Goal: Task Accomplishment & Management: Use online tool/utility

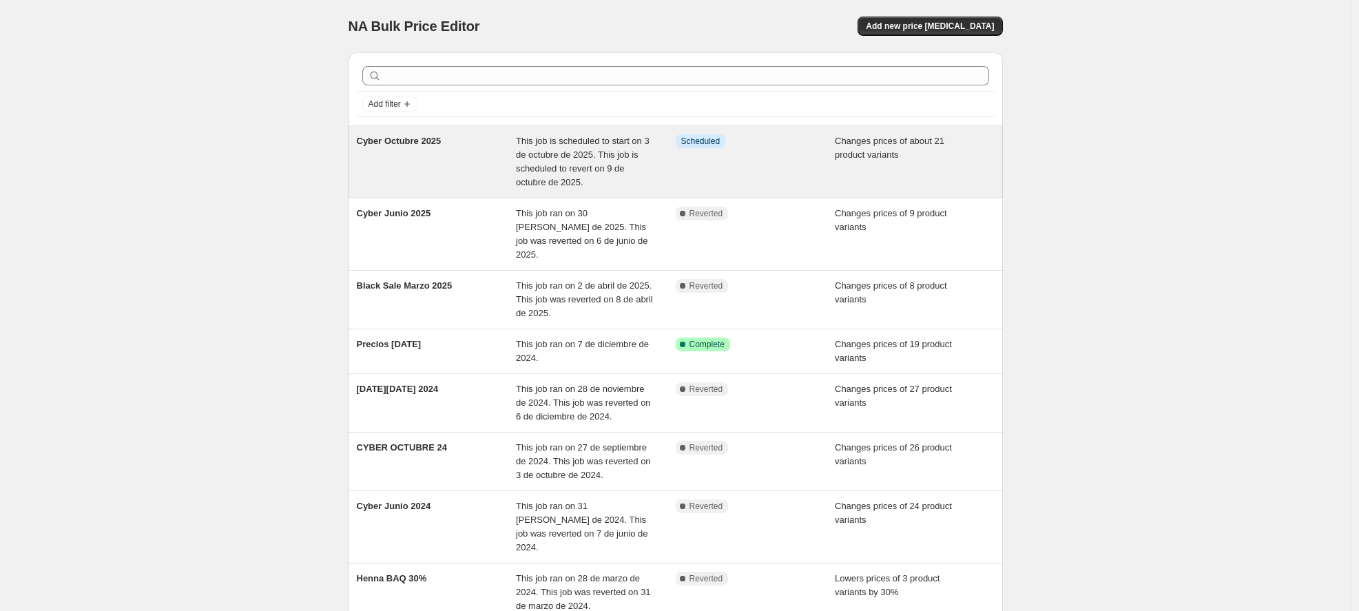
click at [557, 156] on span "This job is scheduled to start on 3 de octubre de 2025. This job is scheduled t…" at bounding box center [583, 162] width 134 height 52
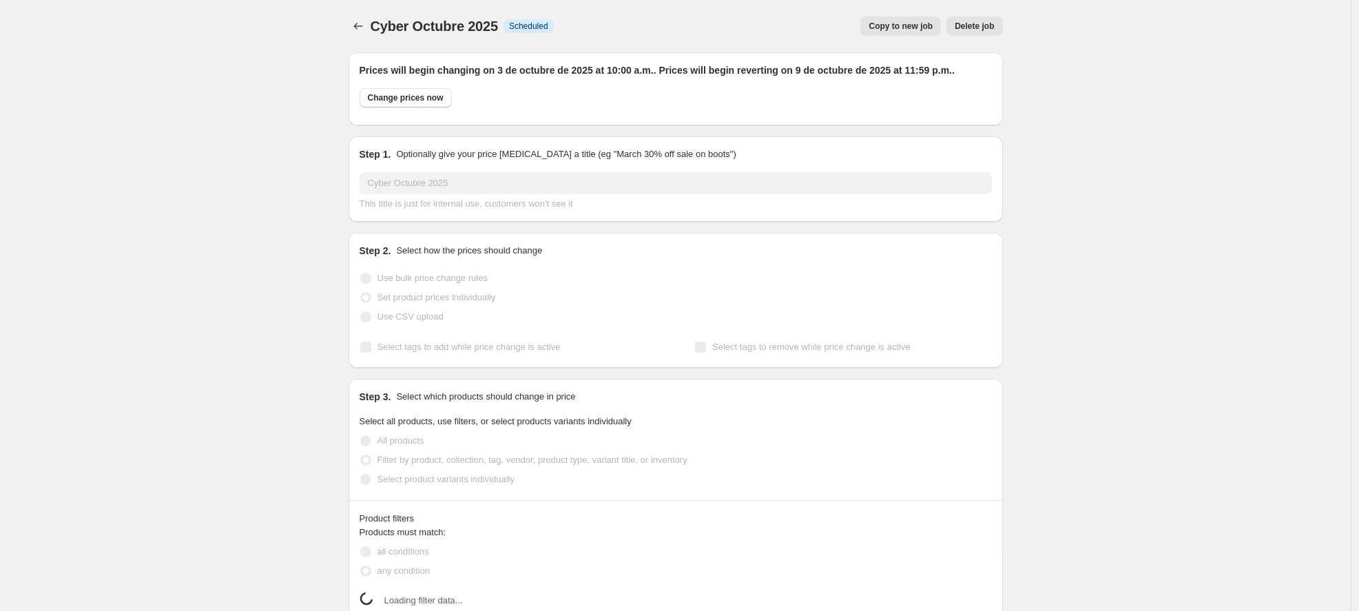
select select "collection"
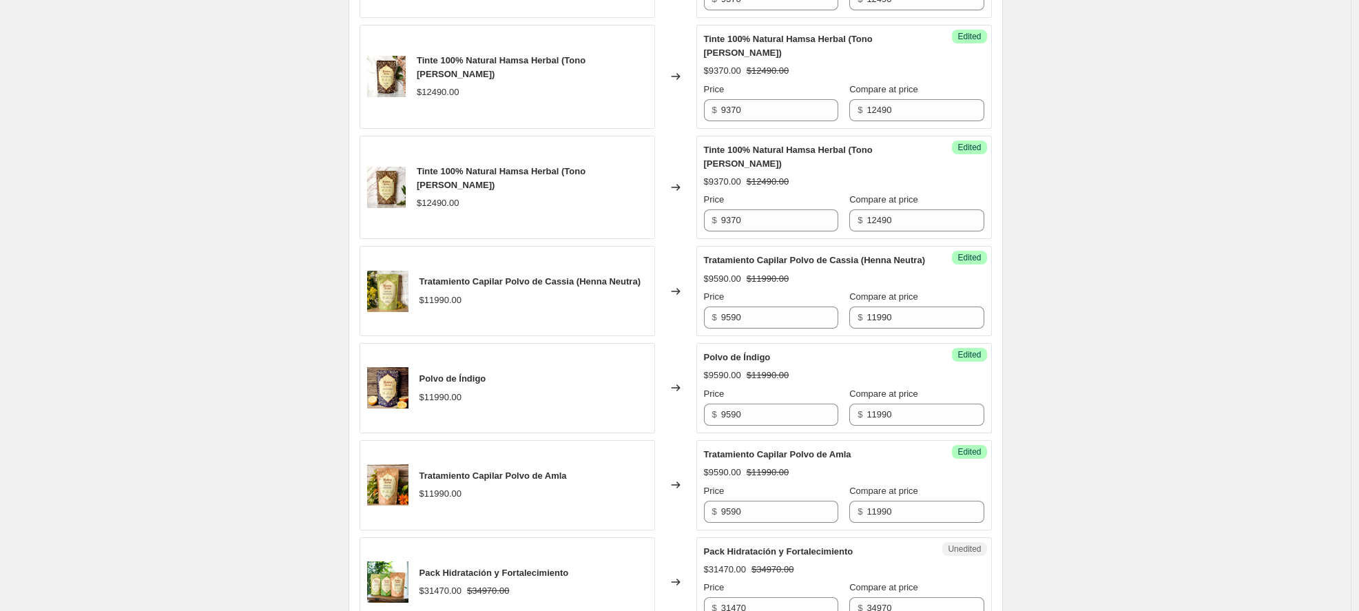
scroll to position [1015, 0]
